Goal: Entertainment & Leisure: Consume media (video, audio)

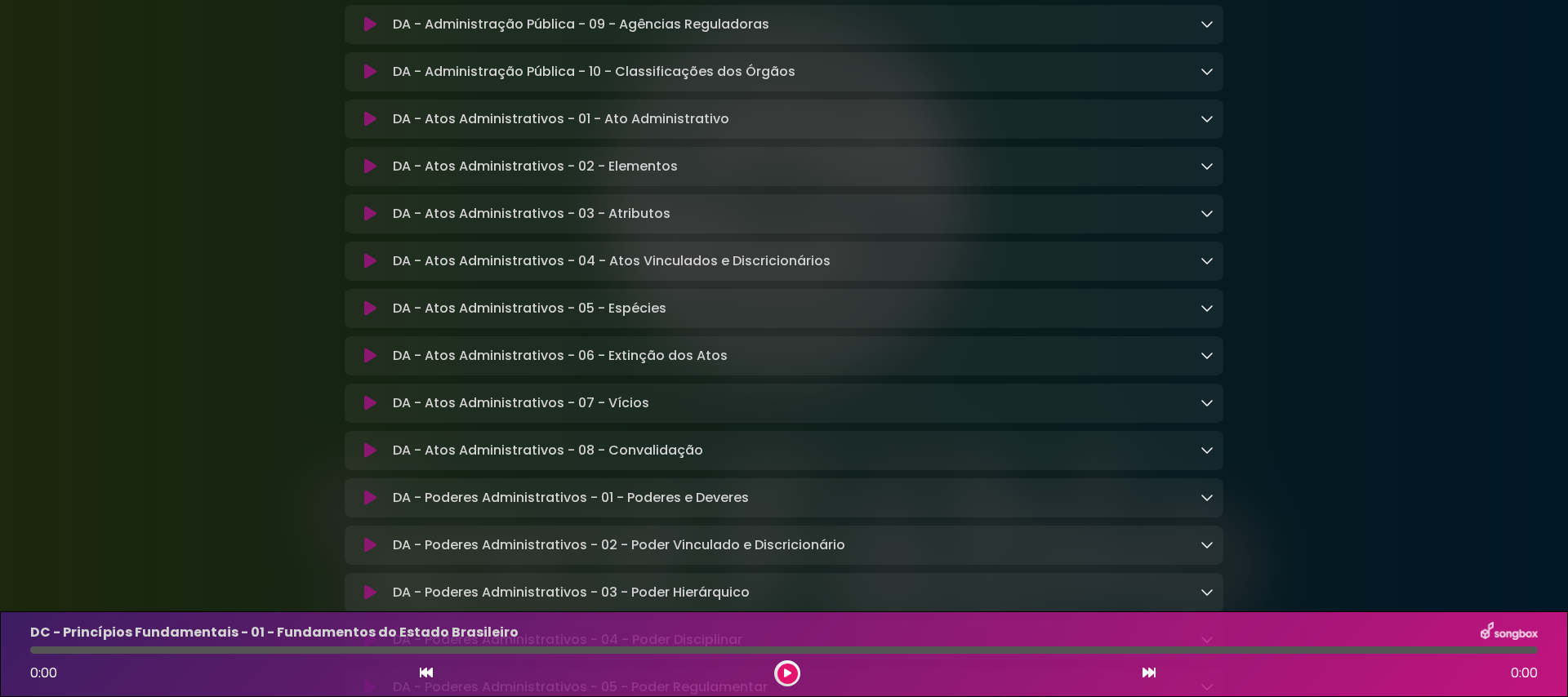
scroll to position [2045, 0]
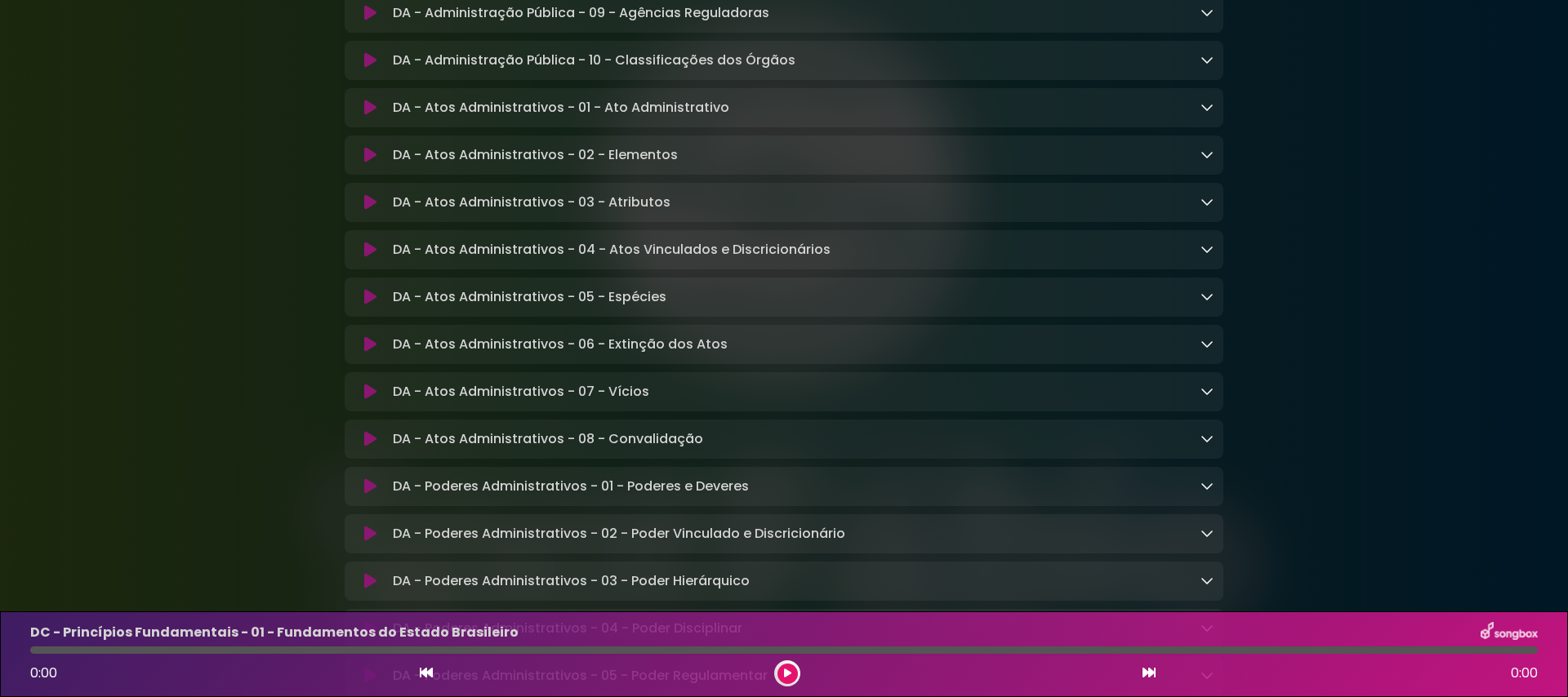
click at [361, 116] on button at bounding box center [369, 107] width 31 height 16
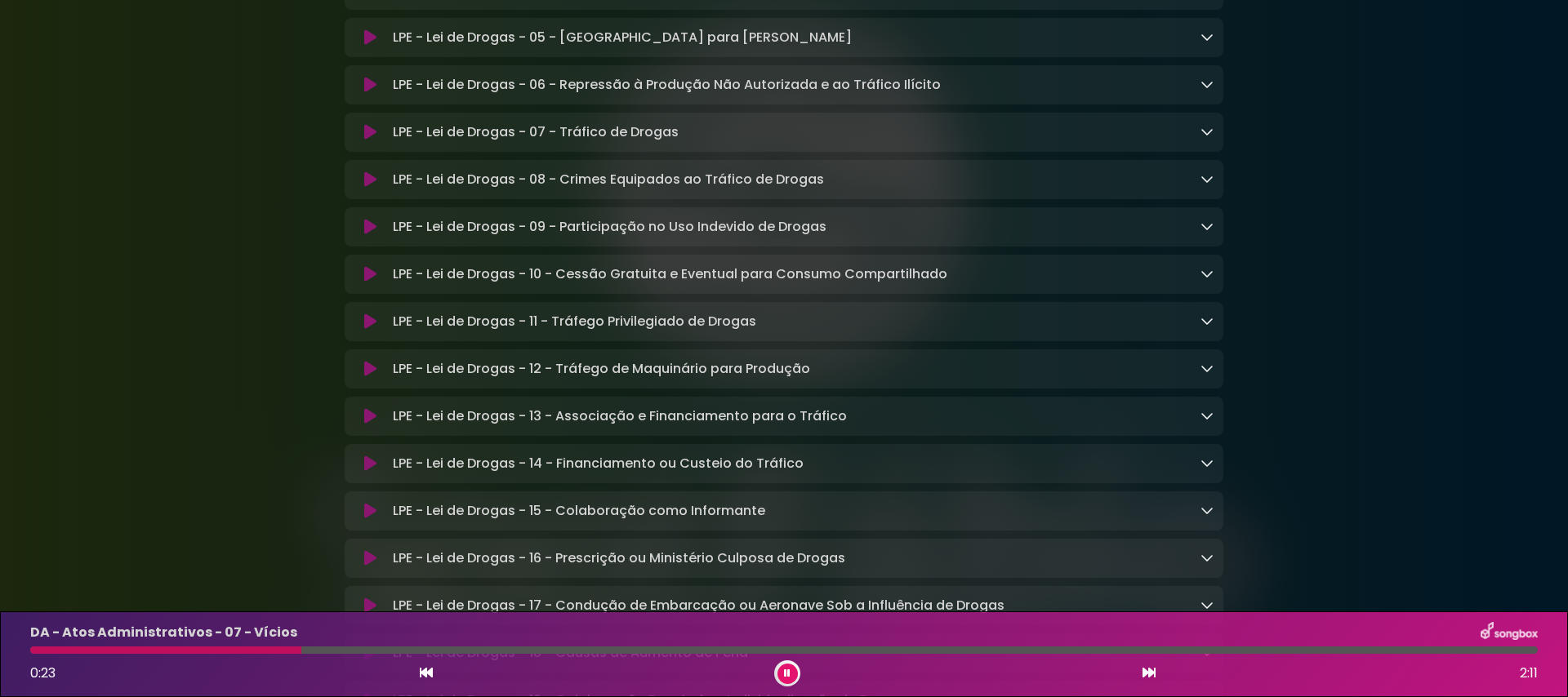
scroll to position [2985, 0]
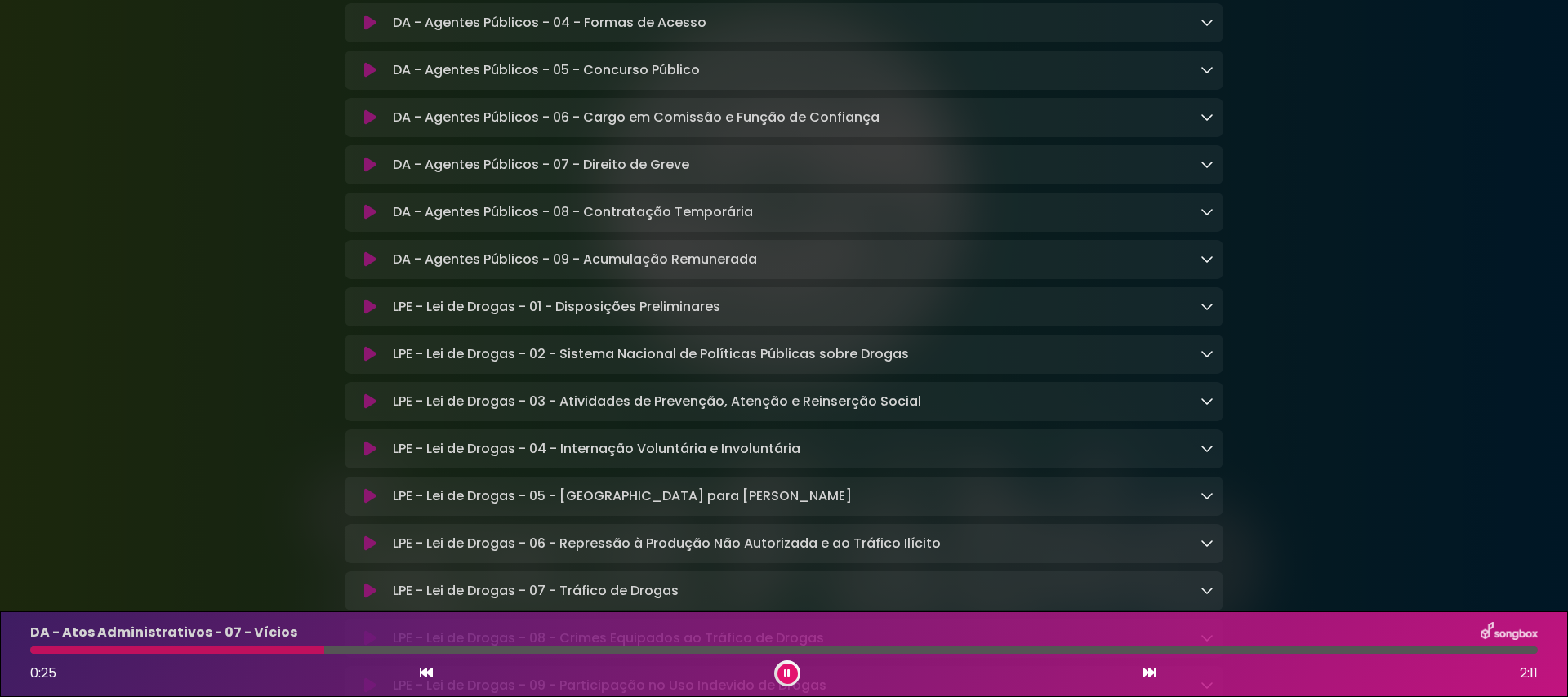
click at [787, 632] on icon at bounding box center [787, 674] width 7 height 10
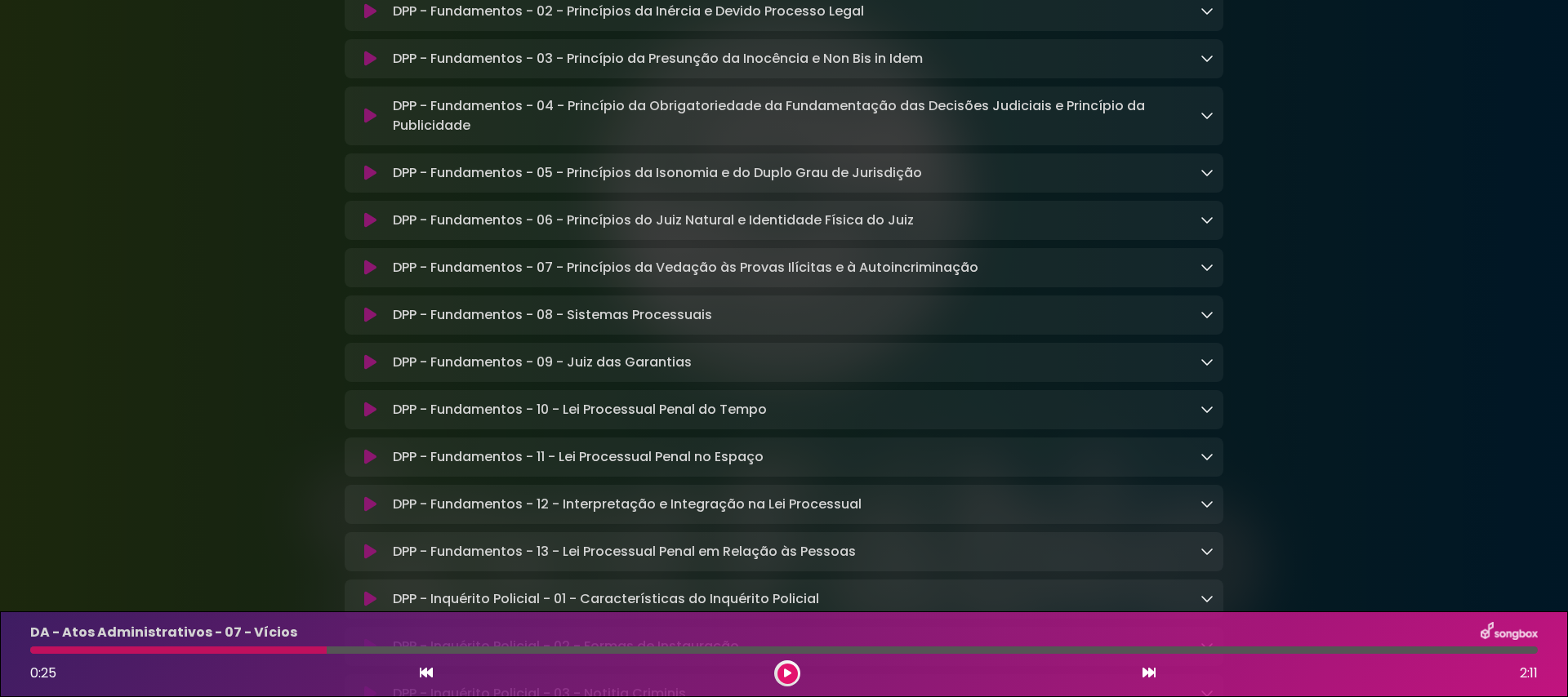
scroll to position [6022, 0]
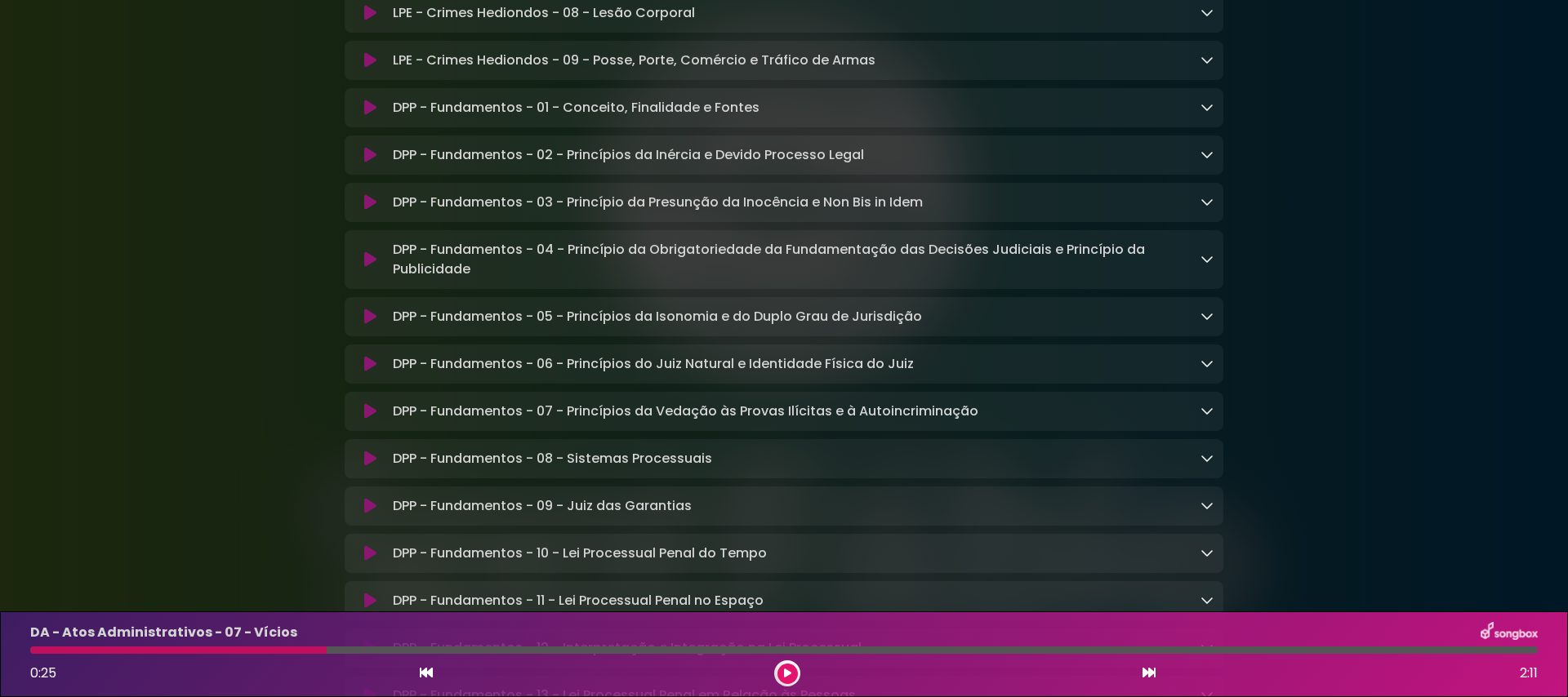
click at [368, 116] on icon at bounding box center [370, 107] width 12 height 16
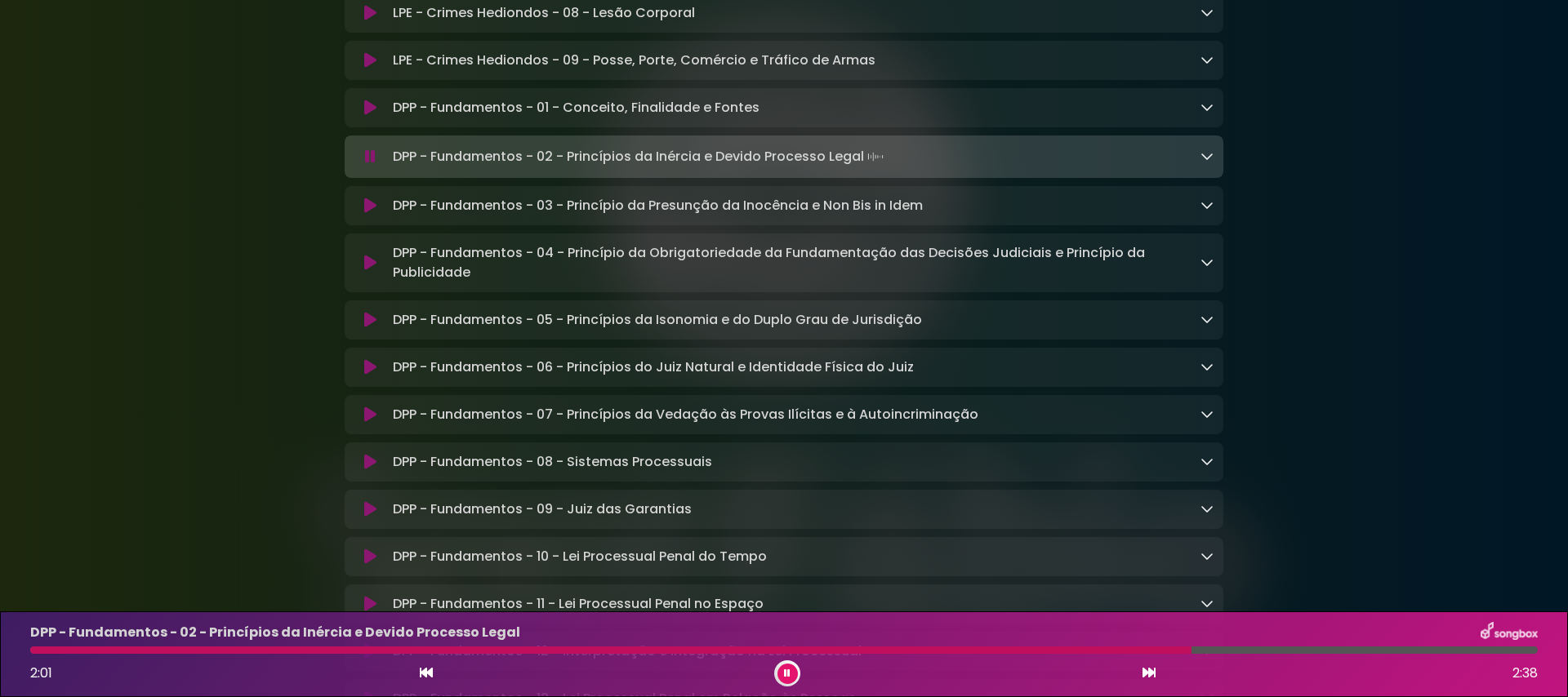
click at [776, 632] on div "2:01 2:38" at bounding box center [784, 673] width 1527 height 26
click at [787, 632] on button at bounding box center [787, 674] width 20 height 20
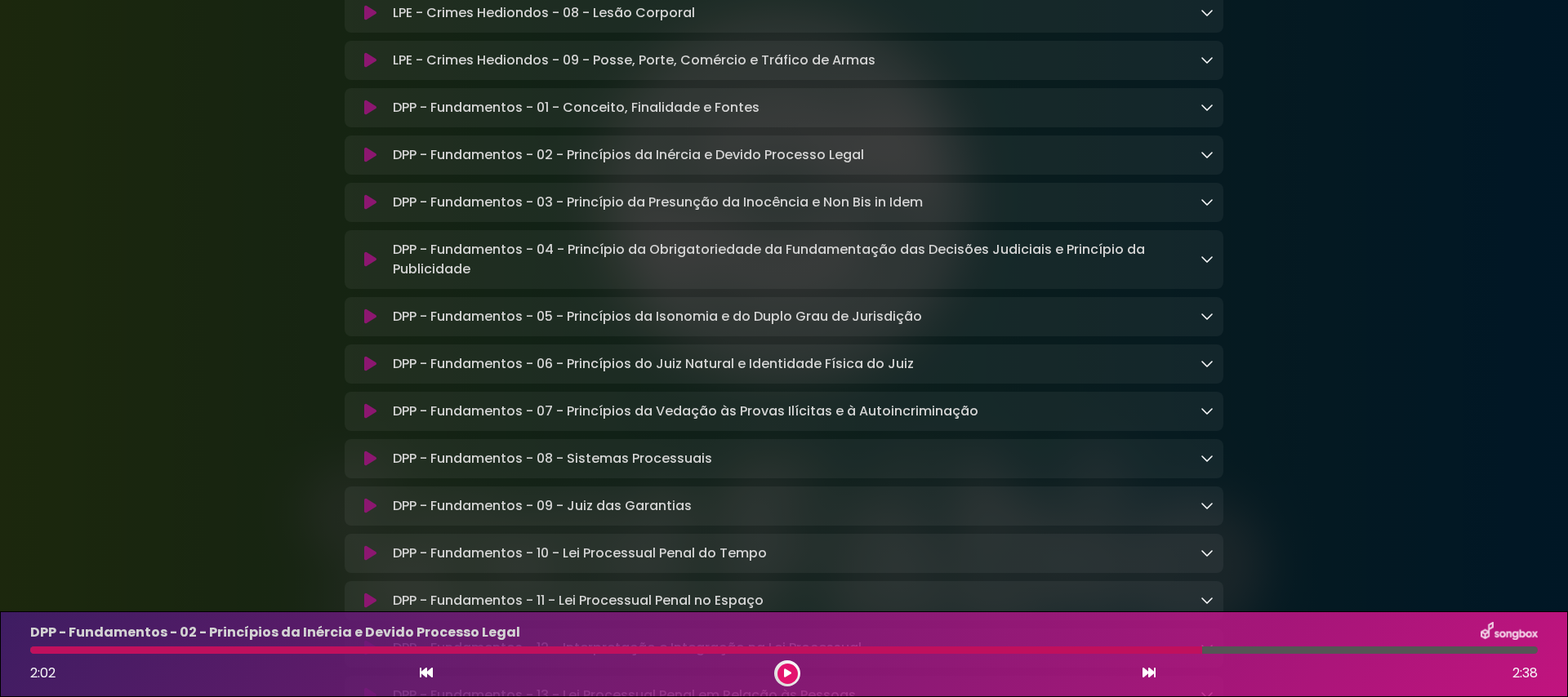
click at [364, 116] on icon at bounding box center [370, 107] width 12 height 16
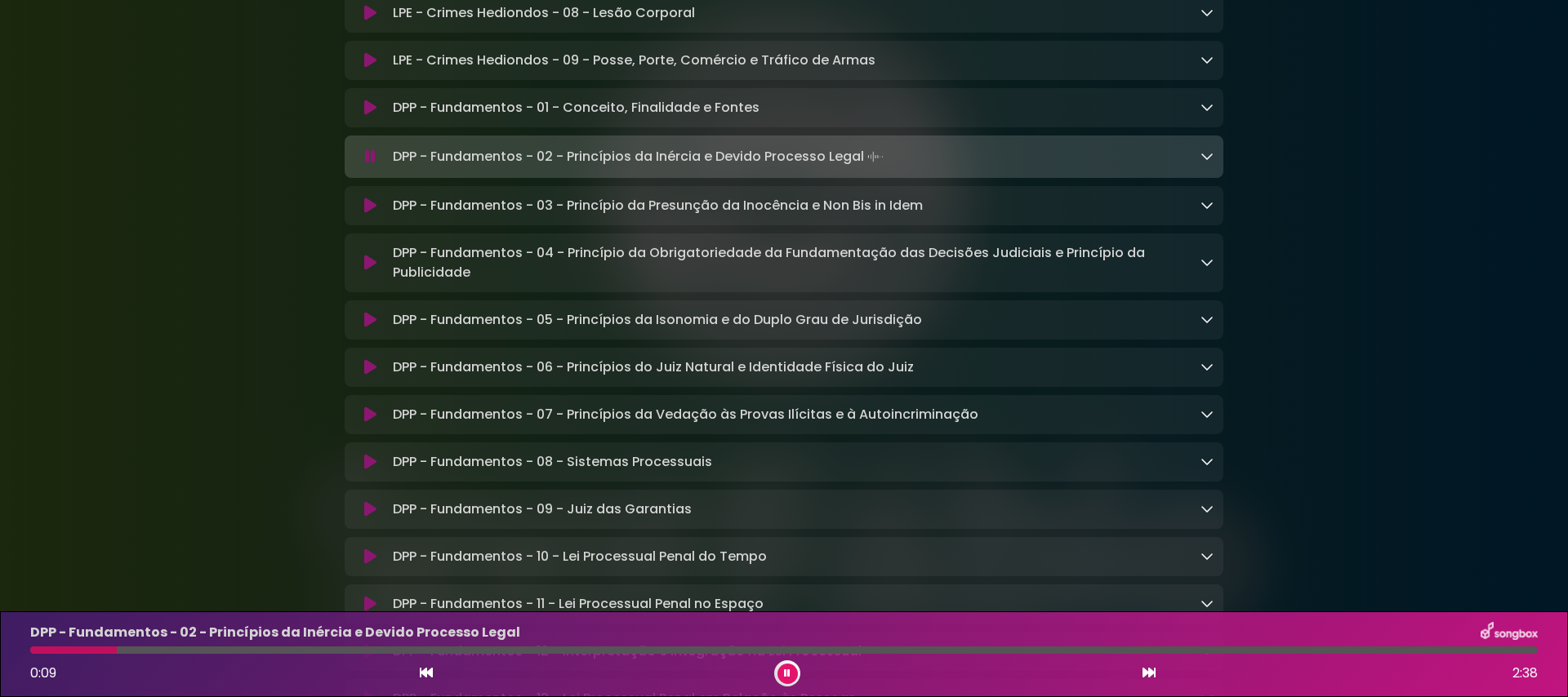
click at [787, 632] on icon at bounding box center [787, 674] width 7 height 10
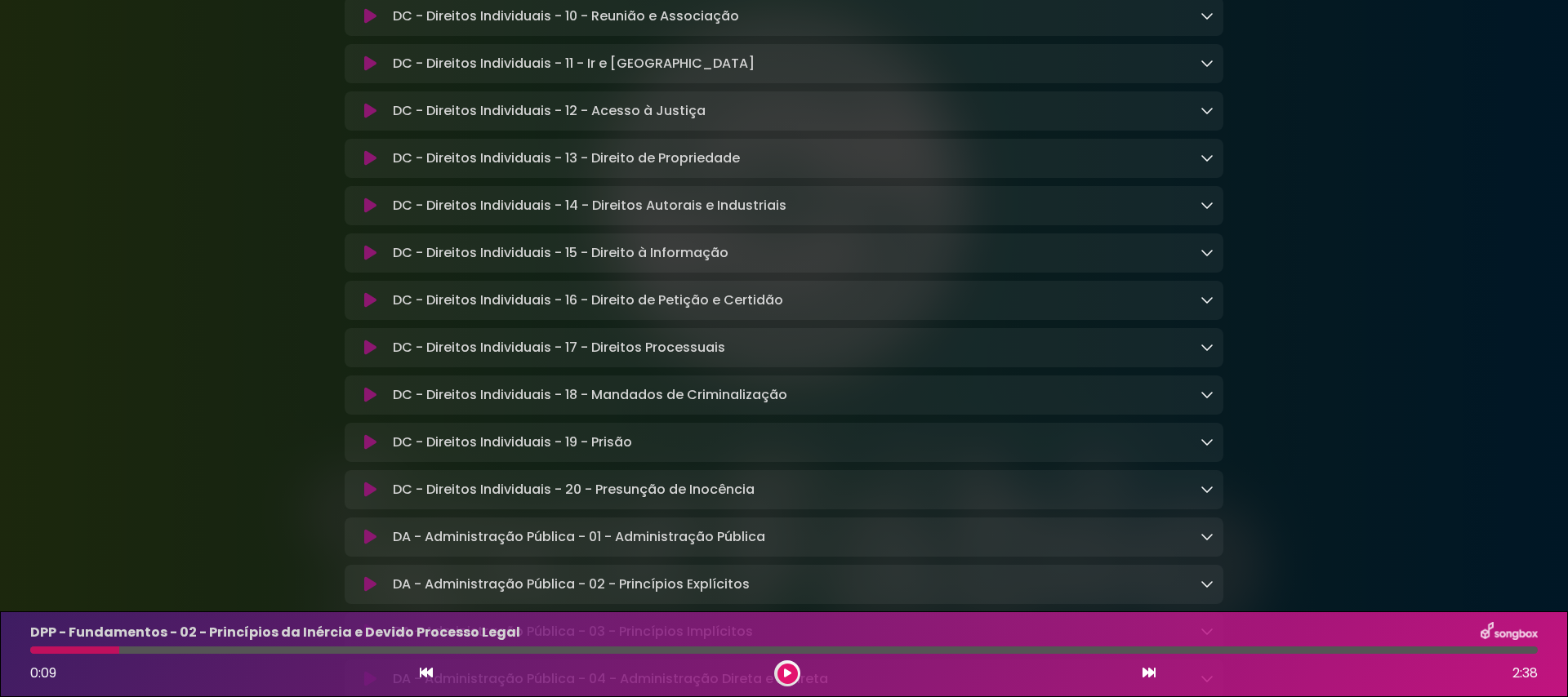
scroll to position [1323, 0]
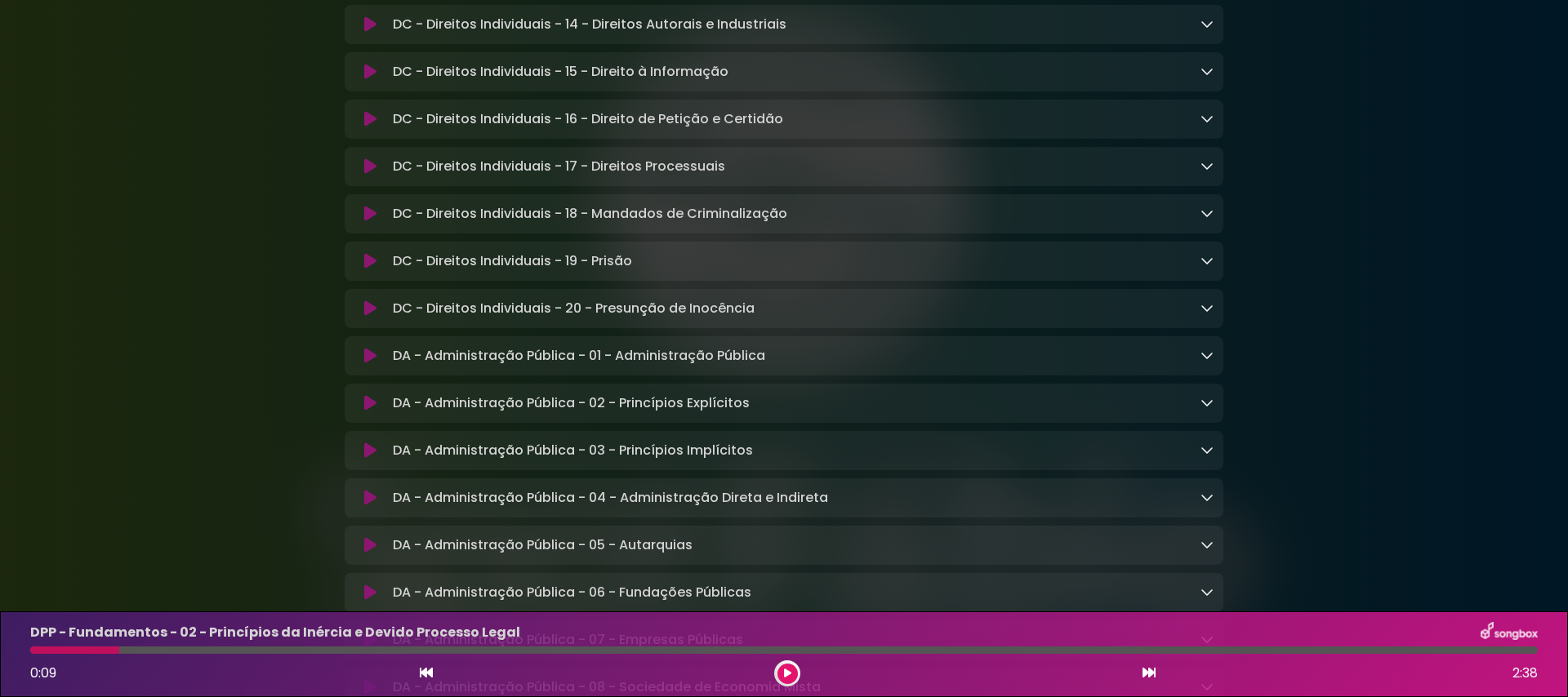
click at [364, 364] on icon at bounding box center [370, 356] width 12 height 16
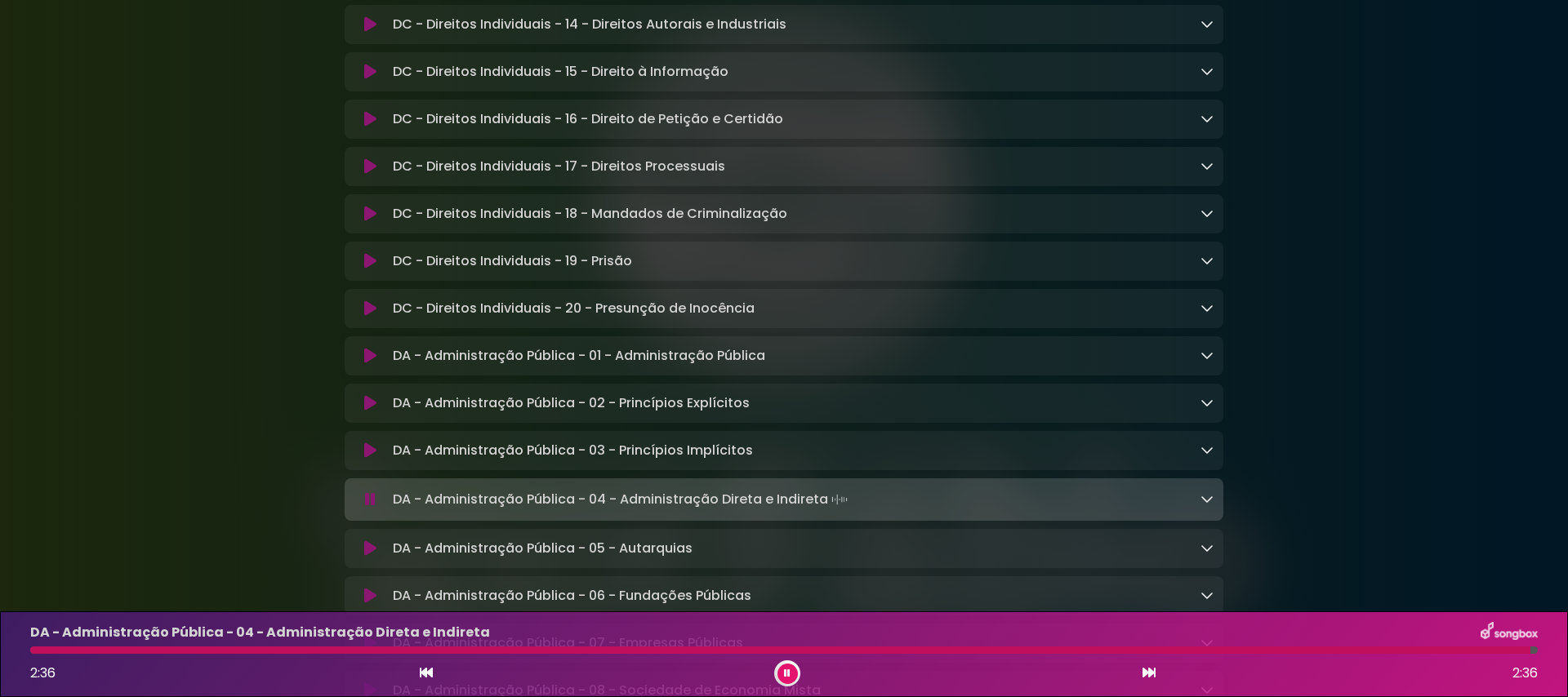
click at [779, 632] on button at bounding box center [787, 674] width 20 height 20
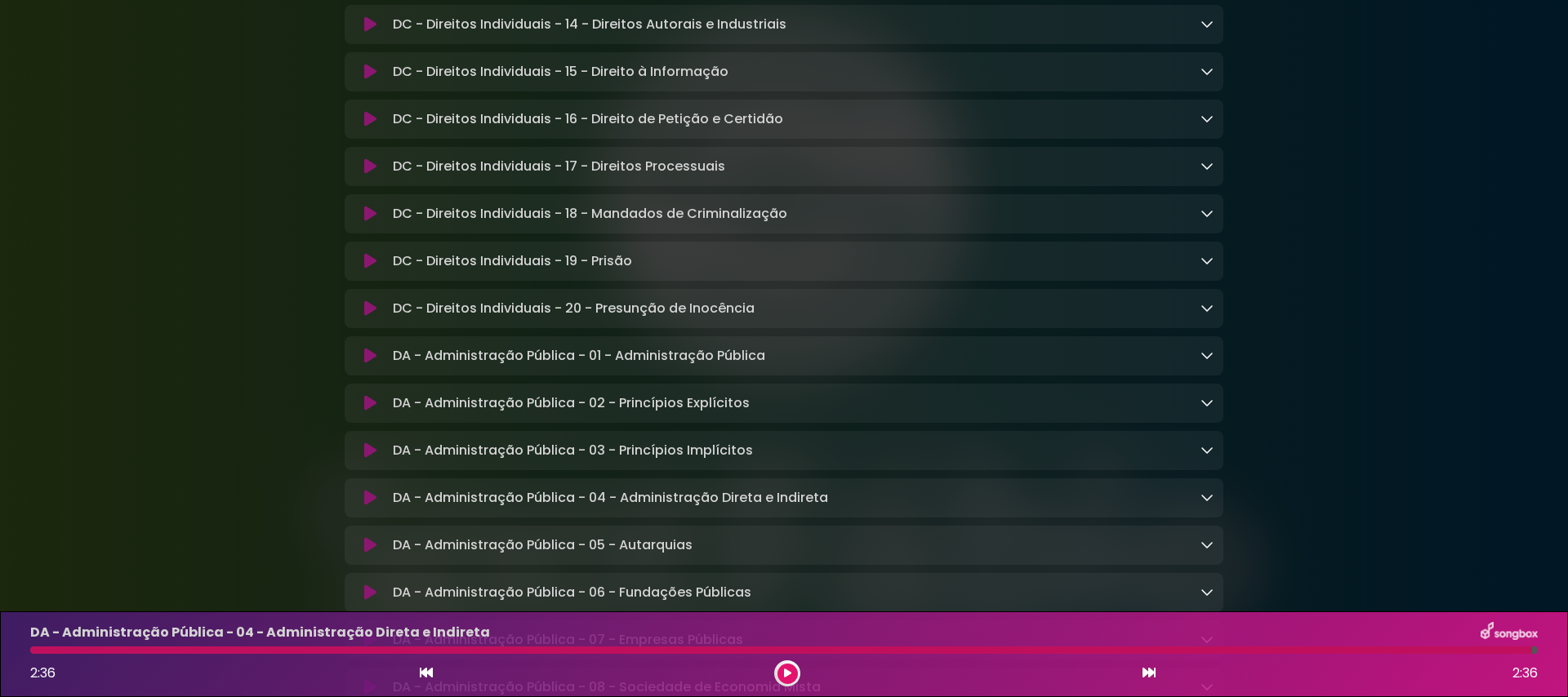
click at [366, 364] on icon at bounding box center [370, 356] width 12 height 16
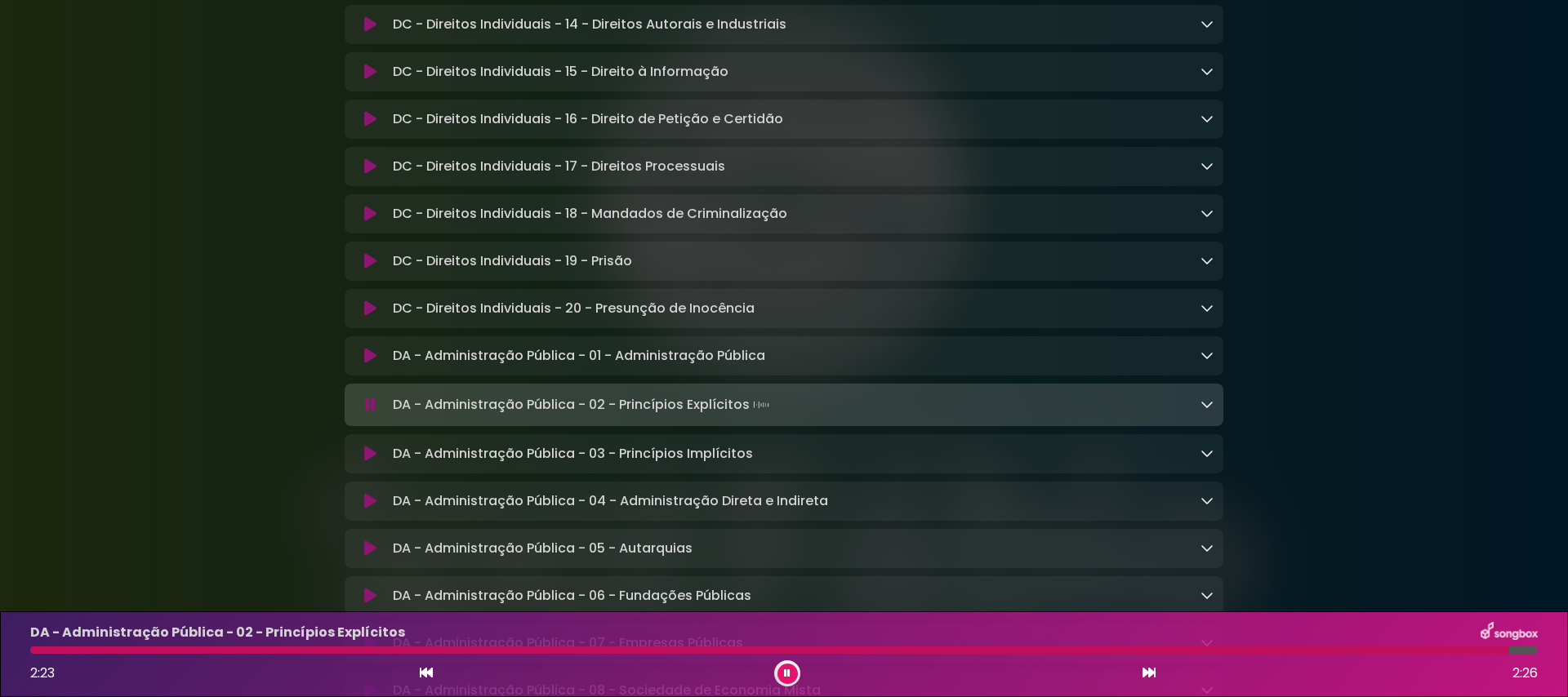
click at [789, 632] on icon at bounding box center [787, 674] width 7 height 10
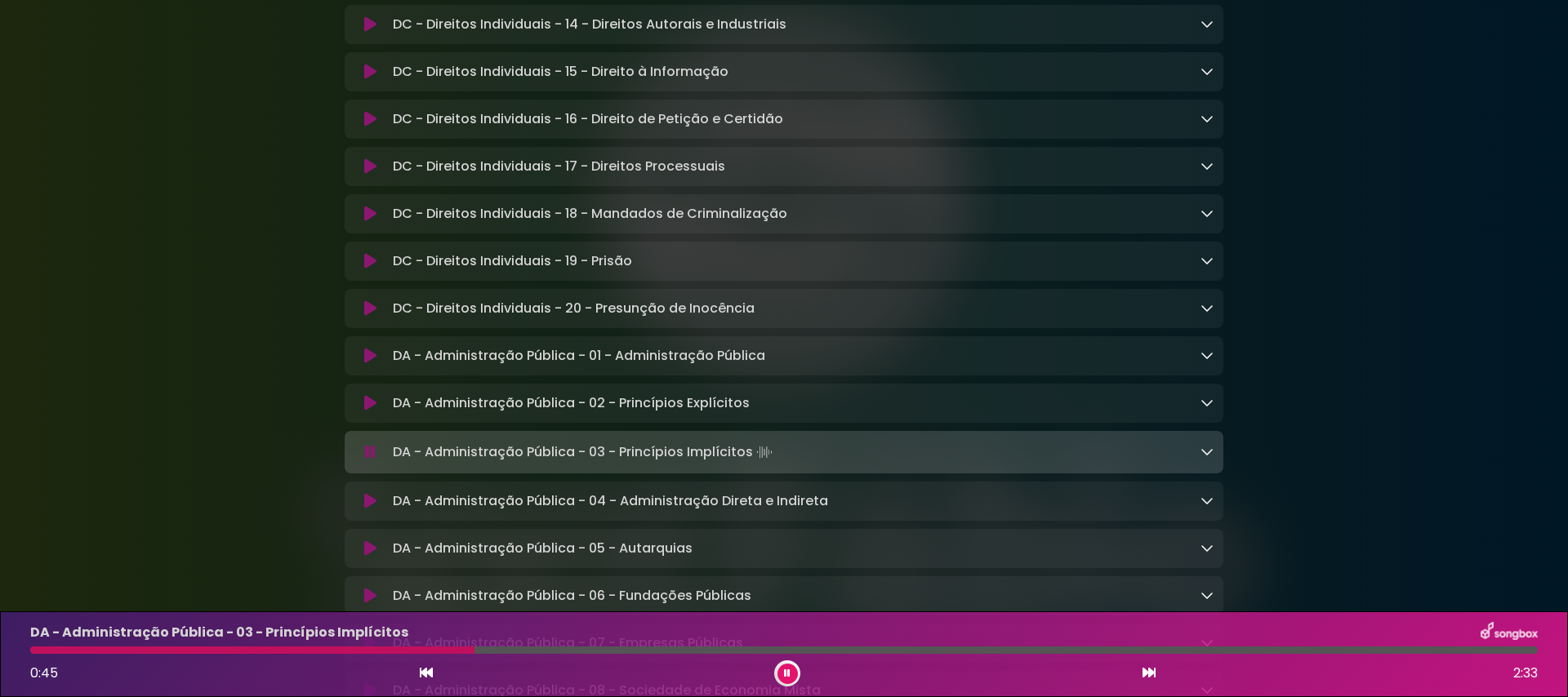
click at [787, 632] on icon at bounding box center [787, 674] width 7 height 10
